Goal: Task Accomplishment & Management: Complete application form

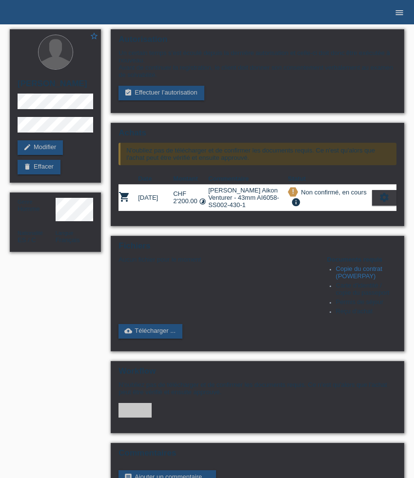
drag, startPoint x: 0, startPoint y: 0, endPoint x: 399, endPoint y: 10, distance: 399.2
click at [399, 10] on icon "menu" at bounding box center [399, 13] width 10 height 10
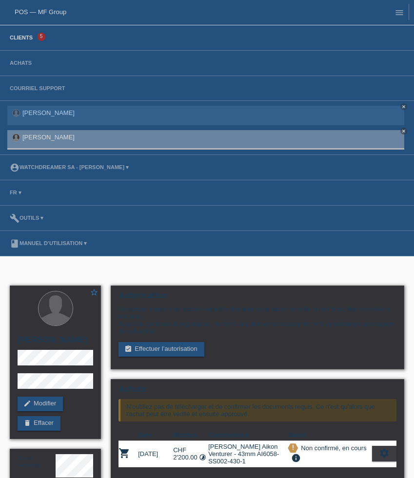
click at [27, 38] on link "Clients" at bounding box center [21, 38] width 33 height 6
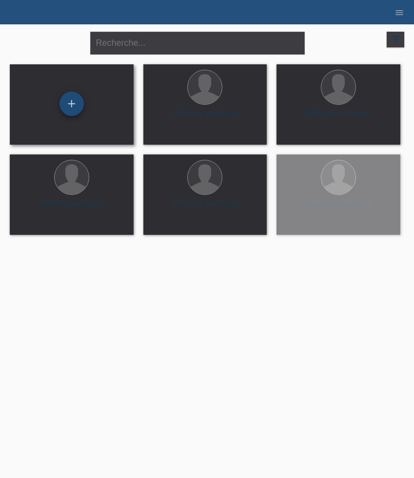
click at [73, 108] on div "+" at bounding box center [71, 104] width 24 height 24
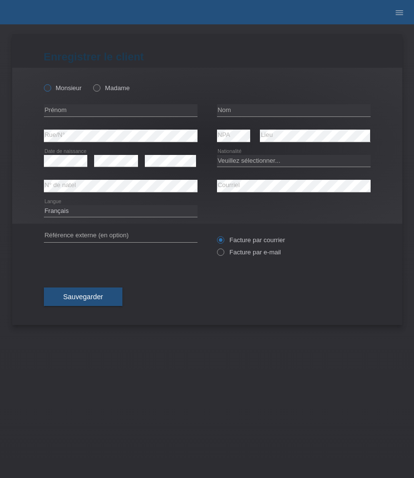
click at [54, 91] on label "Monsieur" at bounding box center [63, 87] width 38 height 7
click at [50, 91] on input "Monsieur" at bounding box center [47, 87] width 6 height 6
radio input "true"
click at [110, 114] on input "text" at bounding box center [120, 110] width 153 height 12
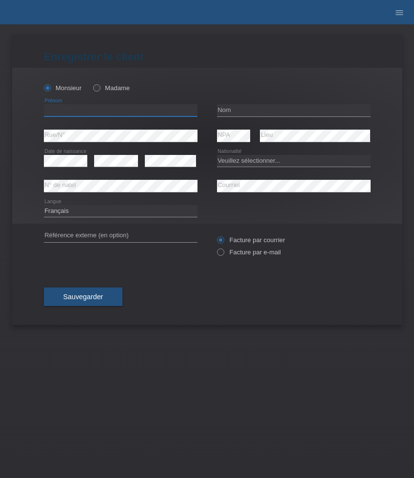
paste input "Mirolub"
type input "Mirolub"
click at [253, 106] on input "text" at bounding box center [293, 110] width 153 height 12
paste input "Zivadinovic"
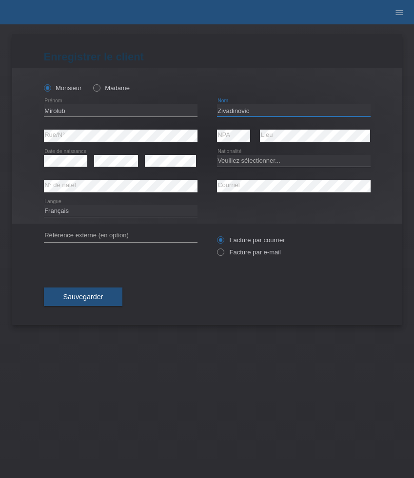
type input "Zivadinovic"
click at [127, 142] on div "error Rue/N°" at bounding box center [120, 136] width 153 height 13
click at [250, 157] on select "Veuillez sélectionner... Suisse Allemagne Autriche Liechtenstein ------------ A…" at bounding box center [293, 161] width 153 height 12
select select "CH"
click at [217, 155] on select "Veuillez sélectionner... Suisse Allemagne Autriche Liechtenstein ------------ A…" at bounding box center [293, 161] width 153 height 12
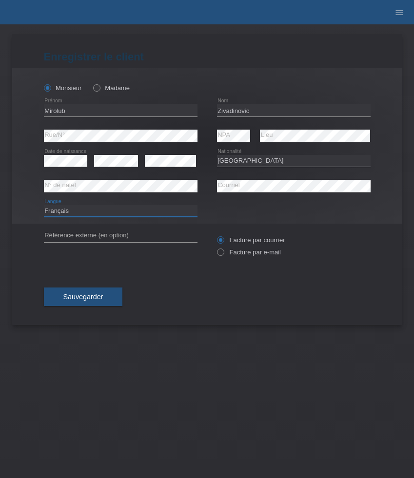
click at [159, 211] on select "Deutsch Français Italiano English" at bounding box center [120, 211] width 153 height 12
click at [44, 205] on select "Deutsch Français Italiano English" at bounding box center [120, 211] width 153 height 12
click at [153, 208] on select "Deutsch Français Italiano English" at bounding box center [120, 211] width 153 height 12
select select "de"
click at [44, 205] on select "Deutsch Français Italiano English" at bounding box center [120, 211] width 153 height 12
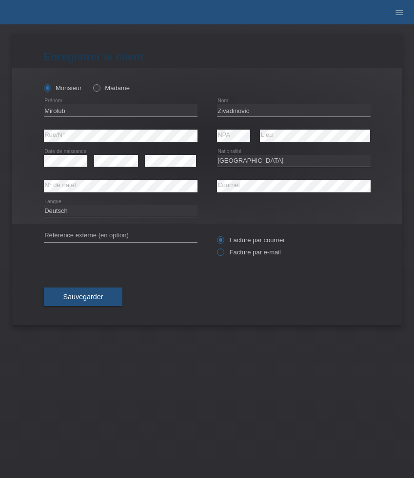
click at [239, 250] on label "Facture par e-mail" at bounding box center [249, 252] width 64 height 7
click at [223, 250] on input "Facture par e-mail" at bounding box center [220, 255] width 6 height 12
radio input "true"
click at [85, 306] on button "Sauvegarder" at bounding box center [83, 297] width 79 height 19
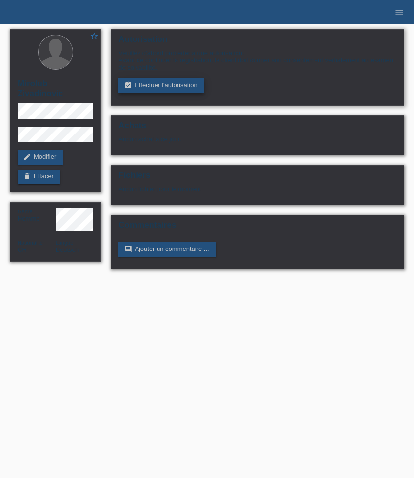
click at [154, 93] on link "assignment_turned_in Effectuer l’autorisation" at bounding box center [160, 85] width 85 height 15
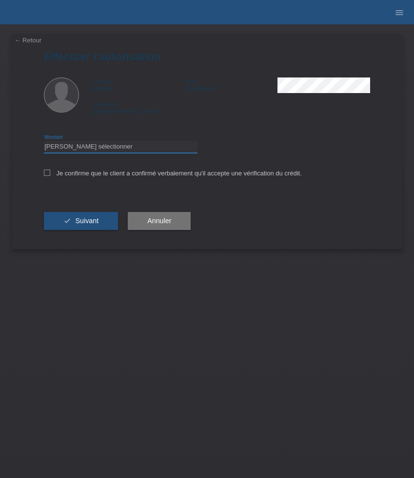
click at [155, 149] on select "Veuillez sélectionner CHF 1.00 - CHF 499.00 CHF 500.00 - CHF 1'999.00 CHF 2'000…" at bounding box center [120, 147] width 153 height 12
select select "3"
click at [44, 142] on select "Veuillez sélectionner CHF 1.00 - CHF 499.00 CHF 500.00 - CHF 1'999.00 CHF 2'000…" at bounding box center [120, 147] width 153 height 12
click at [150, 175] on label "Je confirme que le client a confirmé verbalement qu'il accepte une vérification…" at bounding box center [173, 173] width 258 height 7
click at [50, 175] on input "Je confirme que le client a confirmé verbalement qu'il accepte une vérification…" at bounding box center [47, 173] width 6 height 6
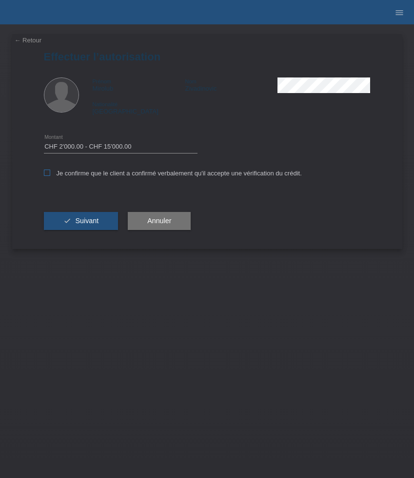
checkbox input "true"
click at [93, 228] on button "check Suivant" at bounding box center [81, 221] width 75 height 19
